Goal: Transaction & Acquisition: Purchase product/service

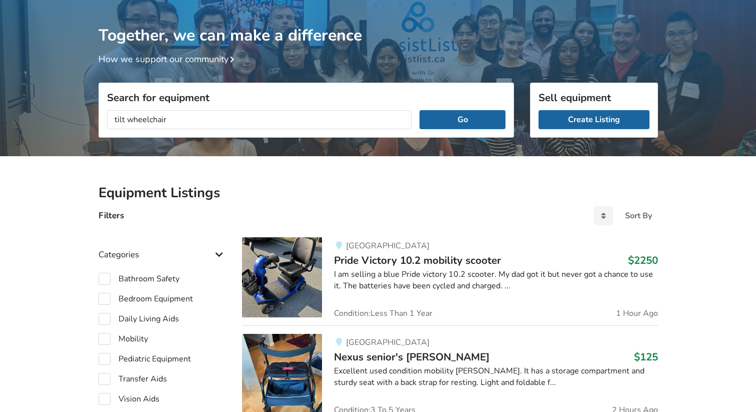
type input "tilt wheelchair"
click at [420, 110] on button "Go" at bounding box center [463, 119] width 86 height 19
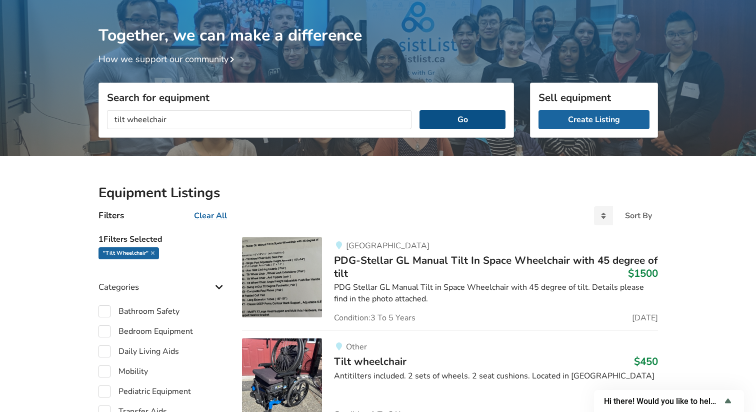
click at [457, 124] on button "Go" at bounding box center [463, 119] width 86 height 19
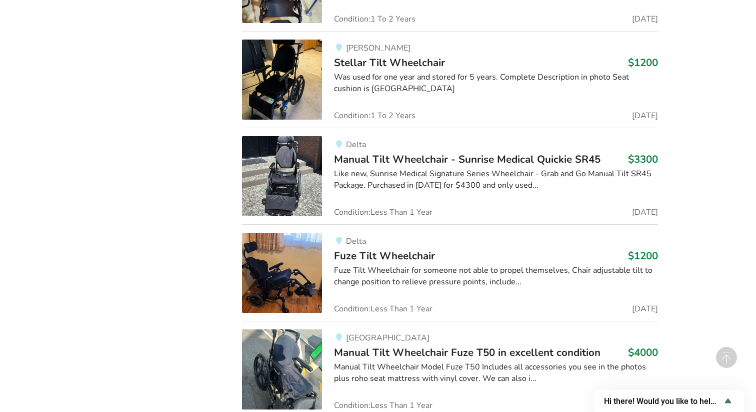
scroll to position [836, 0]
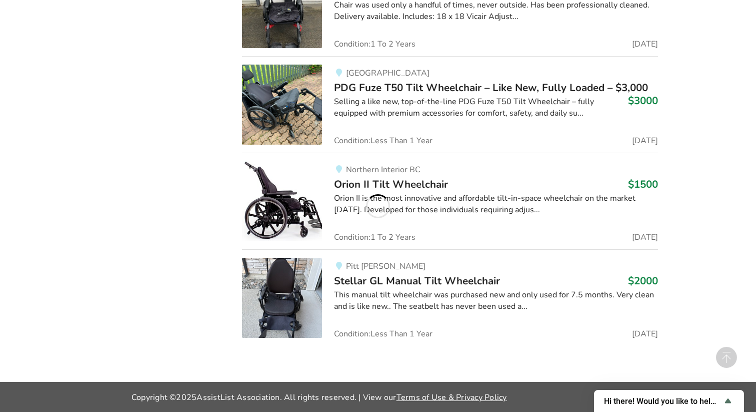
scroll to position [3034, 0]
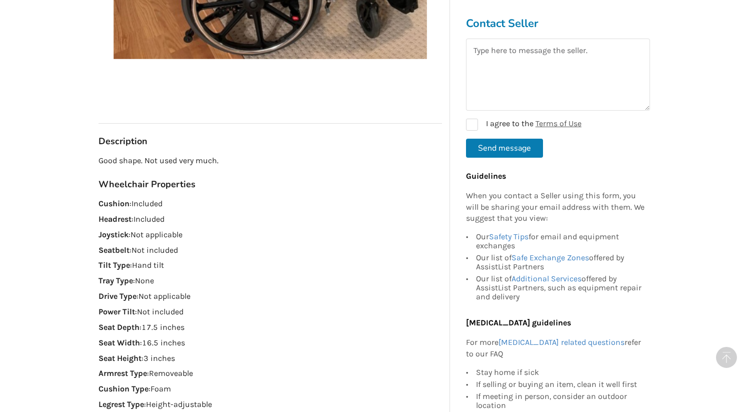
scroll to position [372, 0]
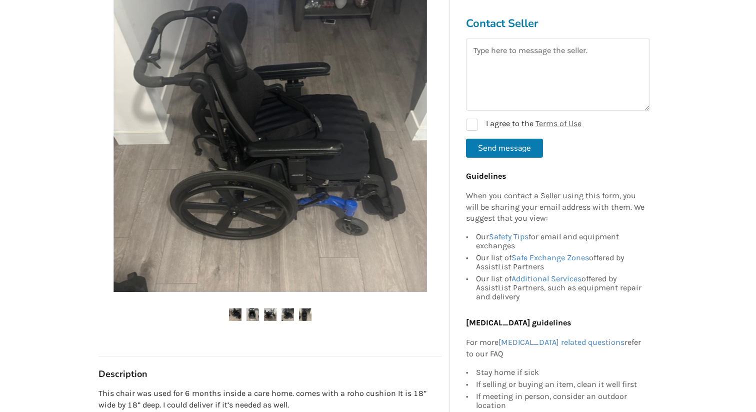
scroll to position [191, 0]
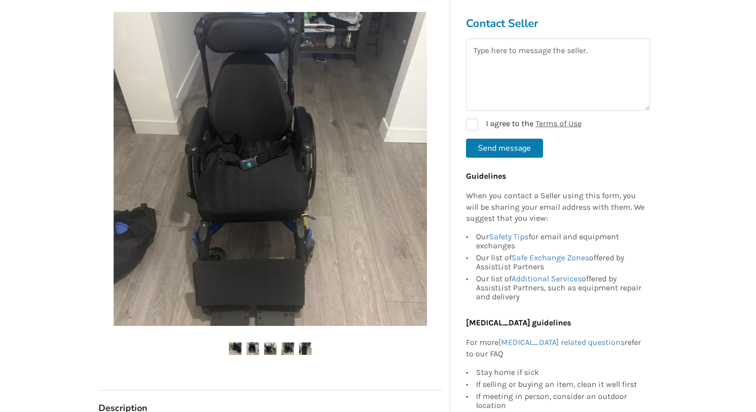
click at [271, 345] on img at bounding box center [270, 348] width 13 height 13
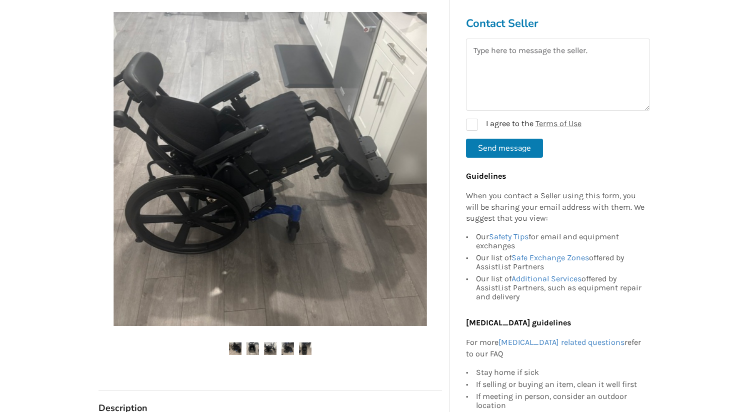
click at [287, 347] on img at bounding box center [288, 348] width 13 height 13
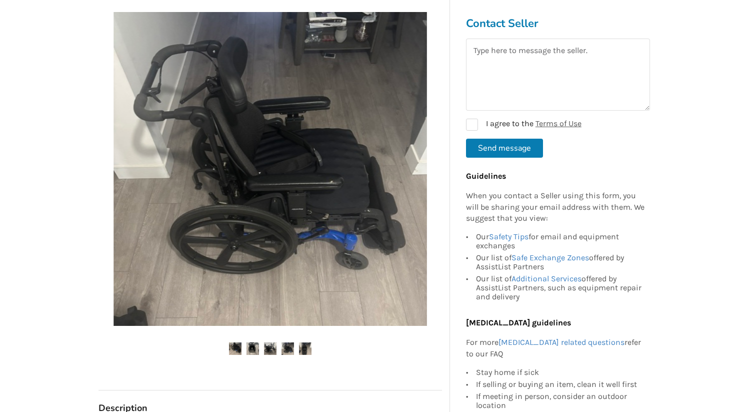
click at [299, 348] on img at bounding box center [305, 348] width 13 height 13
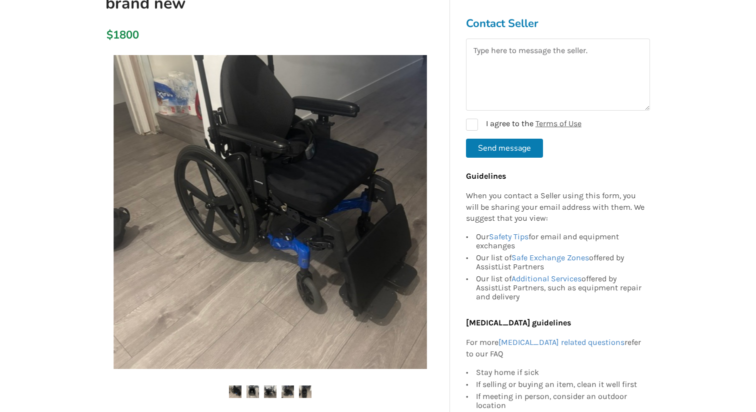
scroll to position [177, 0]
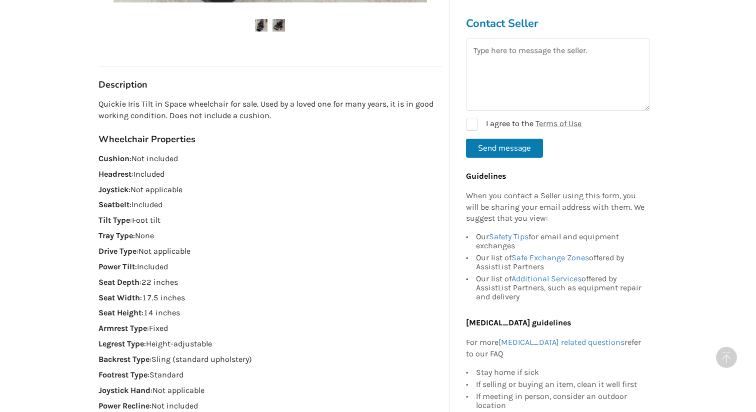
scroll to position [496, 0]
